Goal: Task Accomplishment & Management: Complete application form

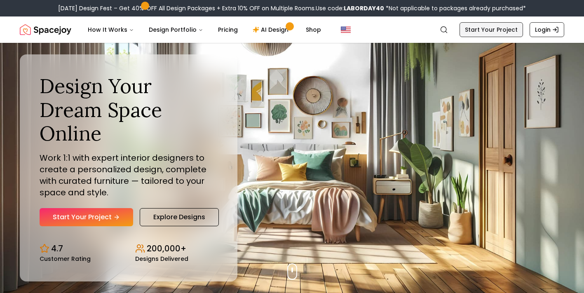
click at [488, 30] on link "Start Your Project" at bounding box center [490, 29] width 63 height 15
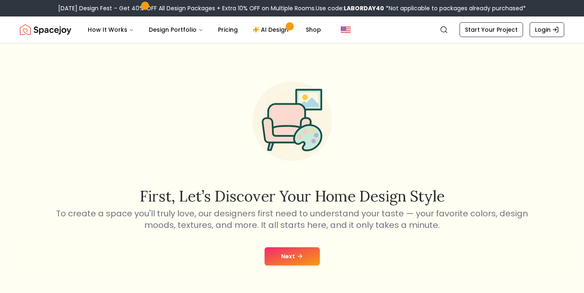
click at [298, 256] on icon at bounding box center [300, 256] width 7 height 7
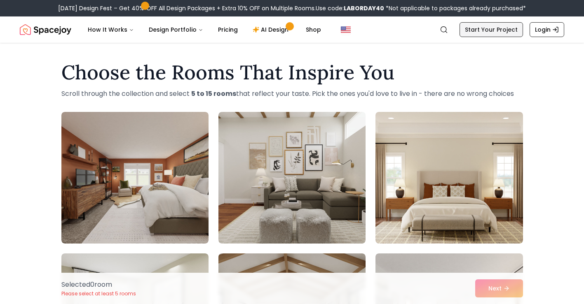
click at [481, 31] on link "Start Your Project" at bounding box center [490, 29] width 63 height 15
